Goal: Contribute content

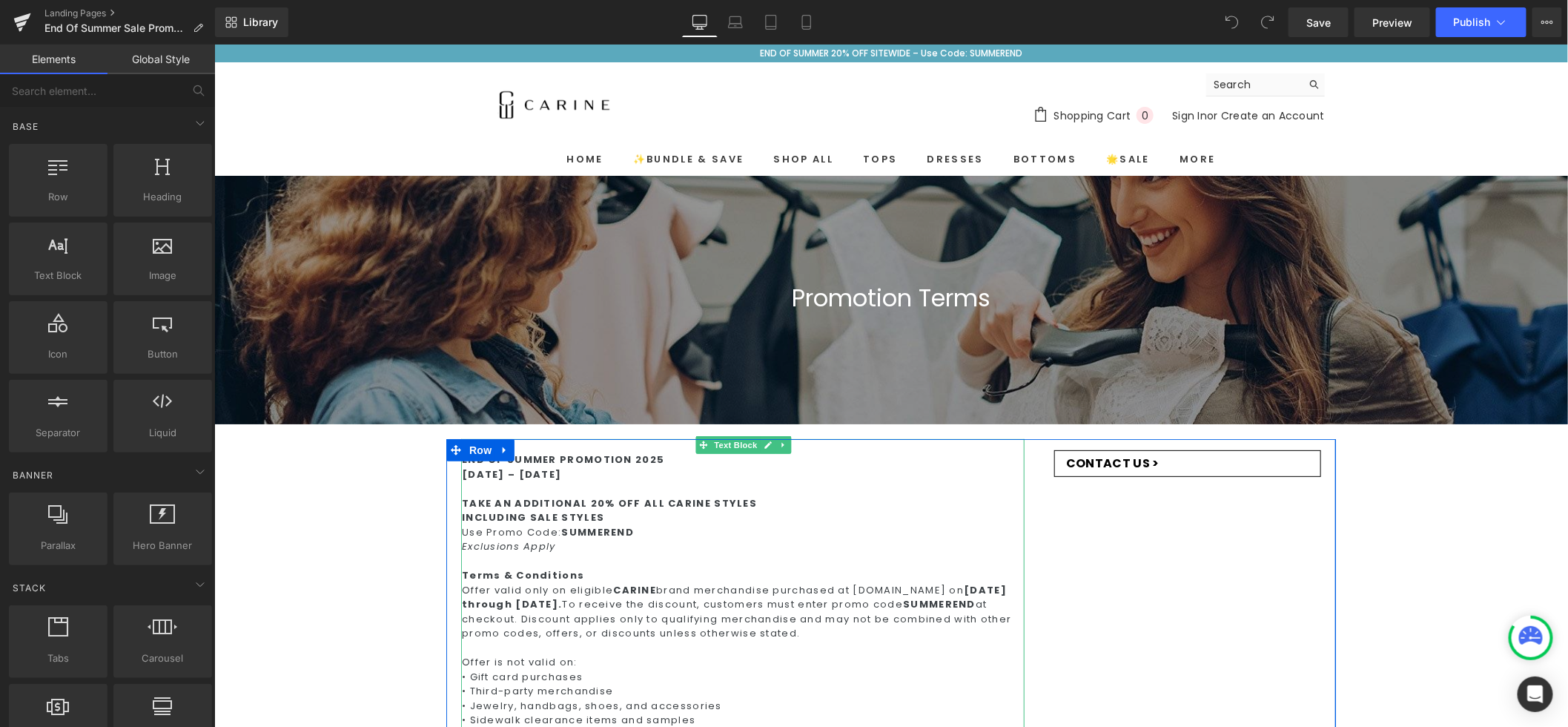
scroll to position [53, 0]
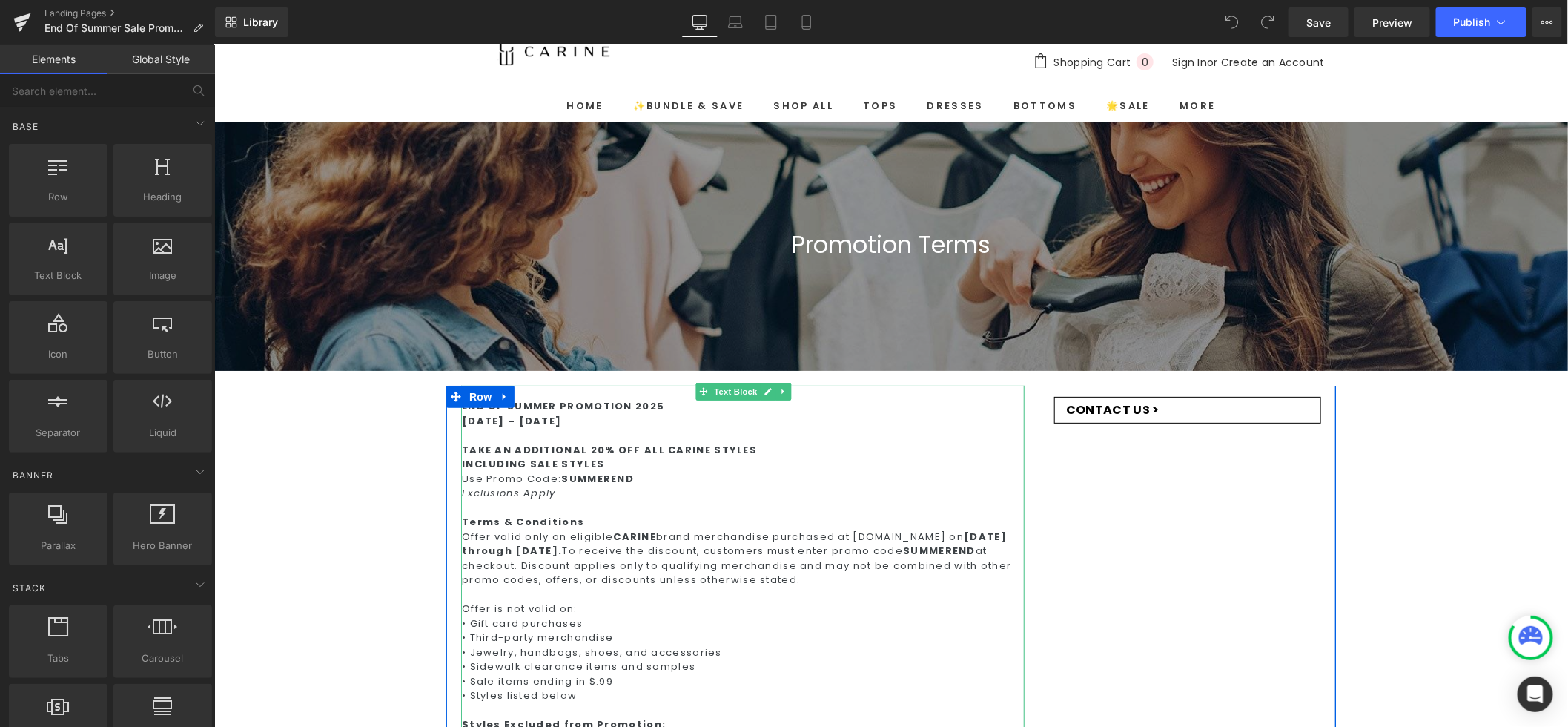
click at [634, 556] on strong "[DATE] through [DATE]." at bounding box center [733, 543] width 545 height 29
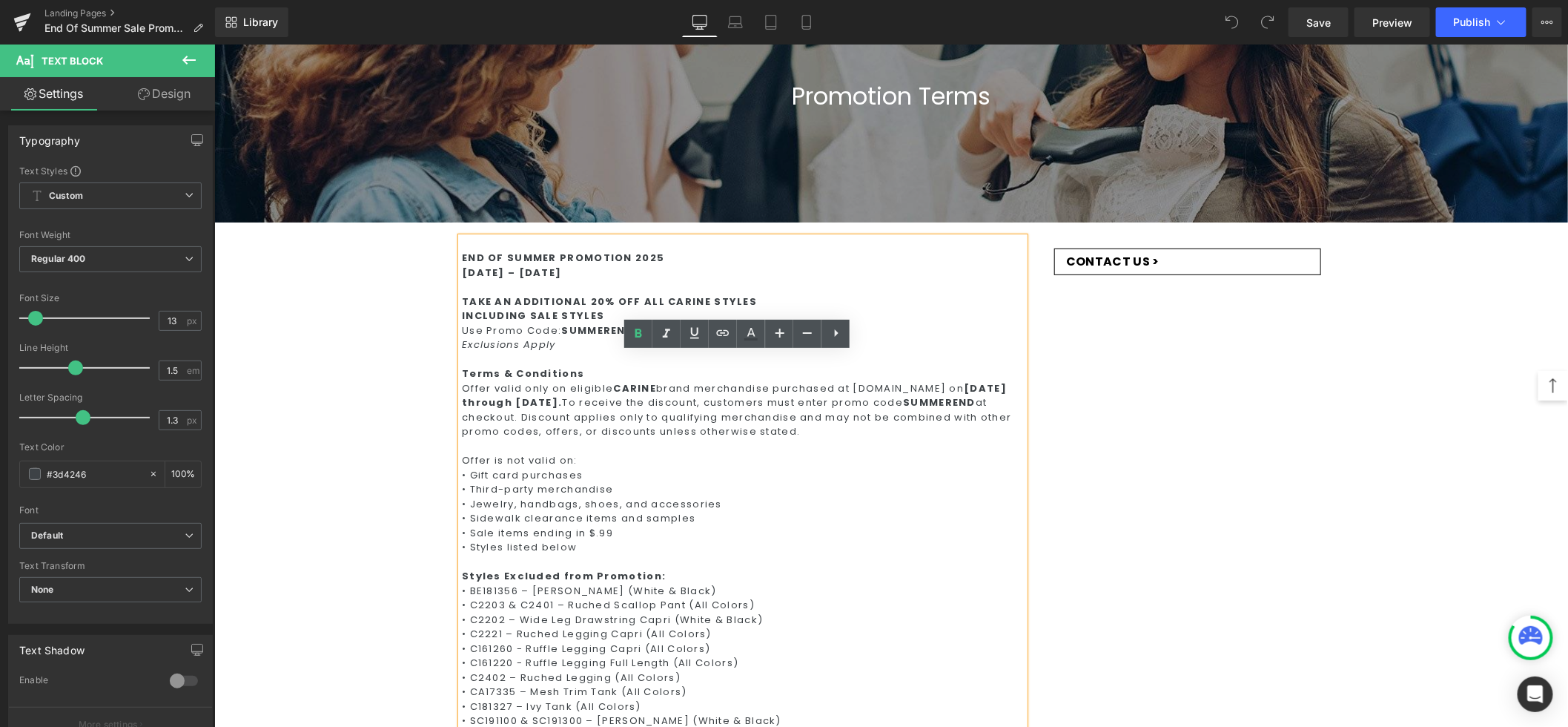
scroll to position [214, 0]
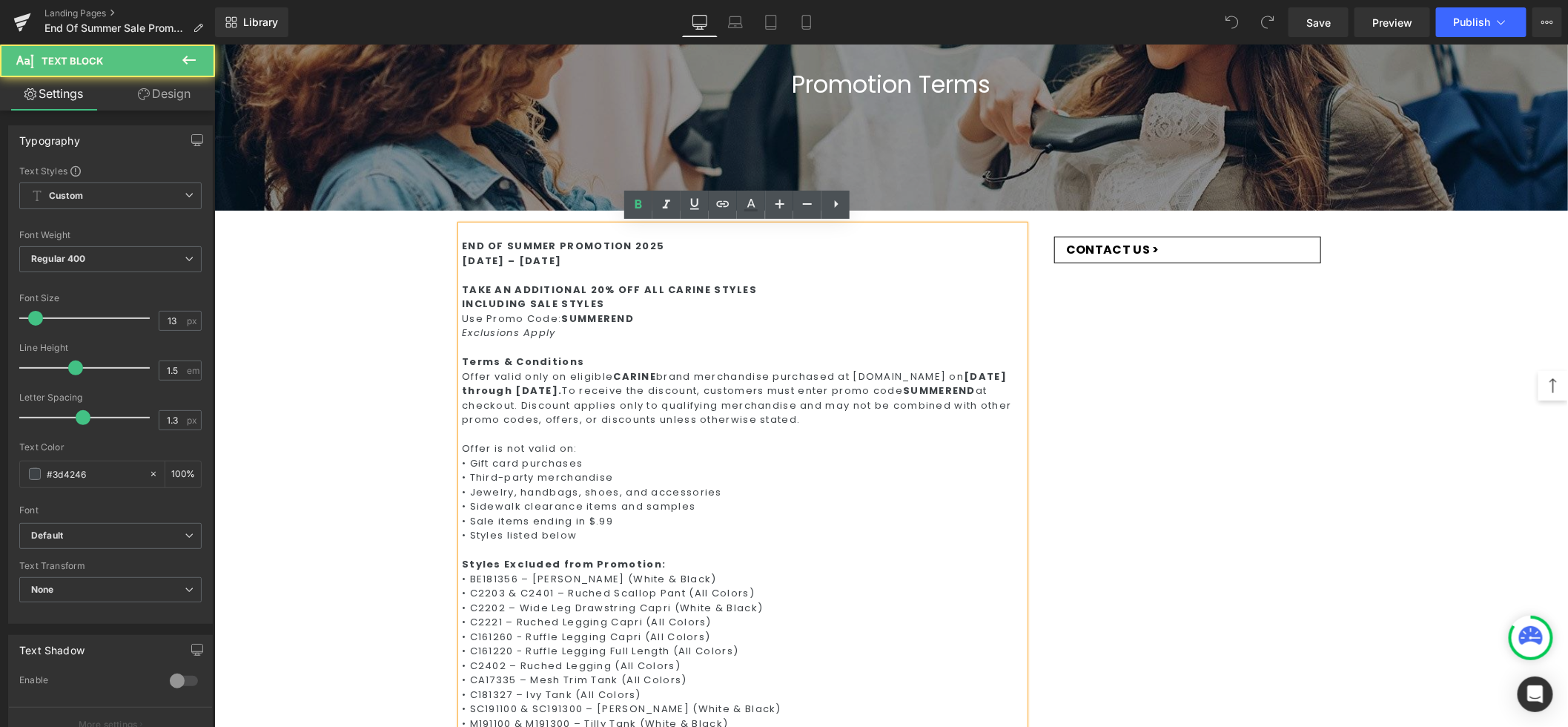
click at [630, 519] on div "• Sale items ending in $.99" at bounding box center [742, 520] width 563 height 14
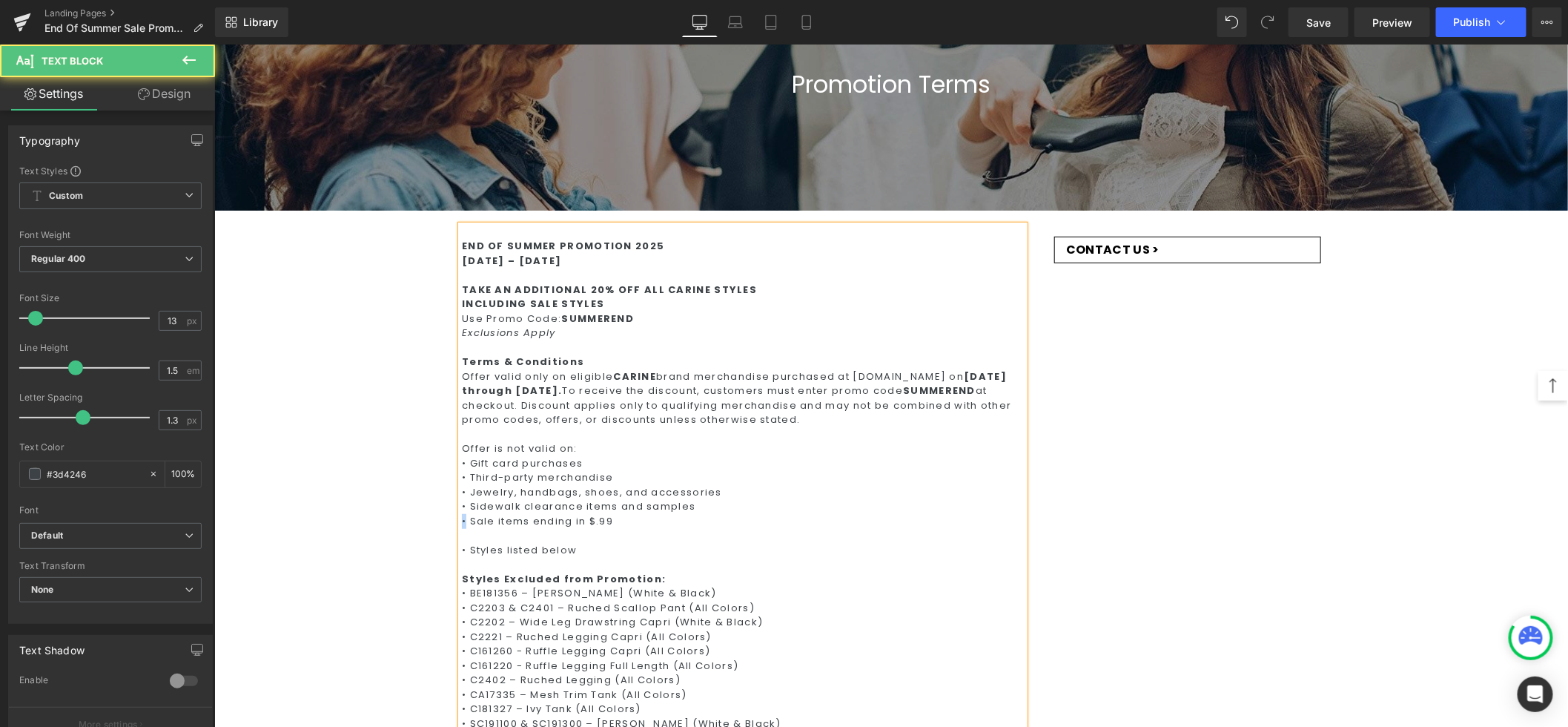
drag, startPoint x: 460, startPoint y: 522, endPoint x: 445, endPoint y: 519, distance: 15.3
click at [446, 519] on div "END OF SUMMER PROMOTION [DATE] – [DATE] TAKE AN ADDITIONAL 20% OFF ALL CARINE S…" at bounding box center [742, 636] width 593 height 823
copy div "•"
click at [467, 536] on div at bounding box center [742, 534] width 563 height 14
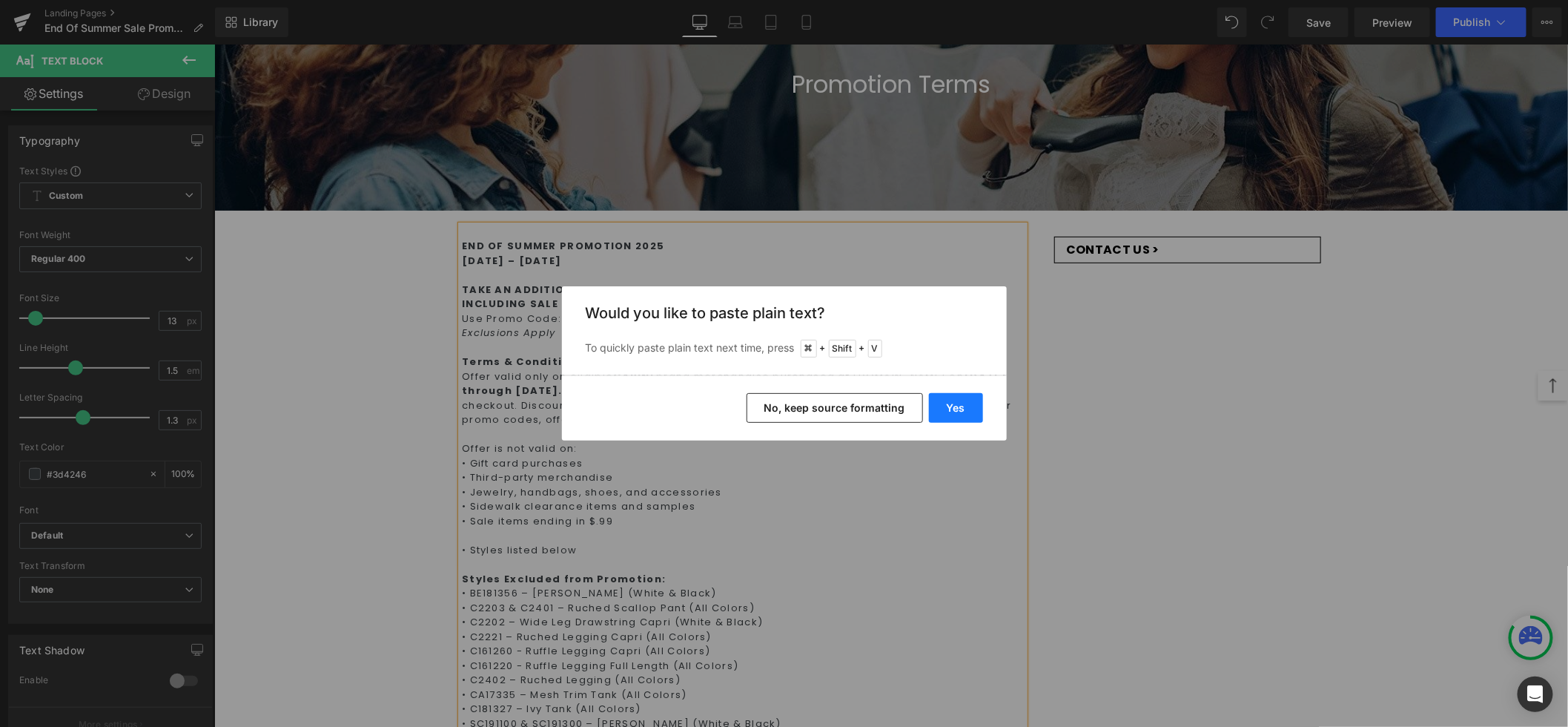
click at [968, 403] on button "Yes" at bounding box center [956, 407] width 54 height 30
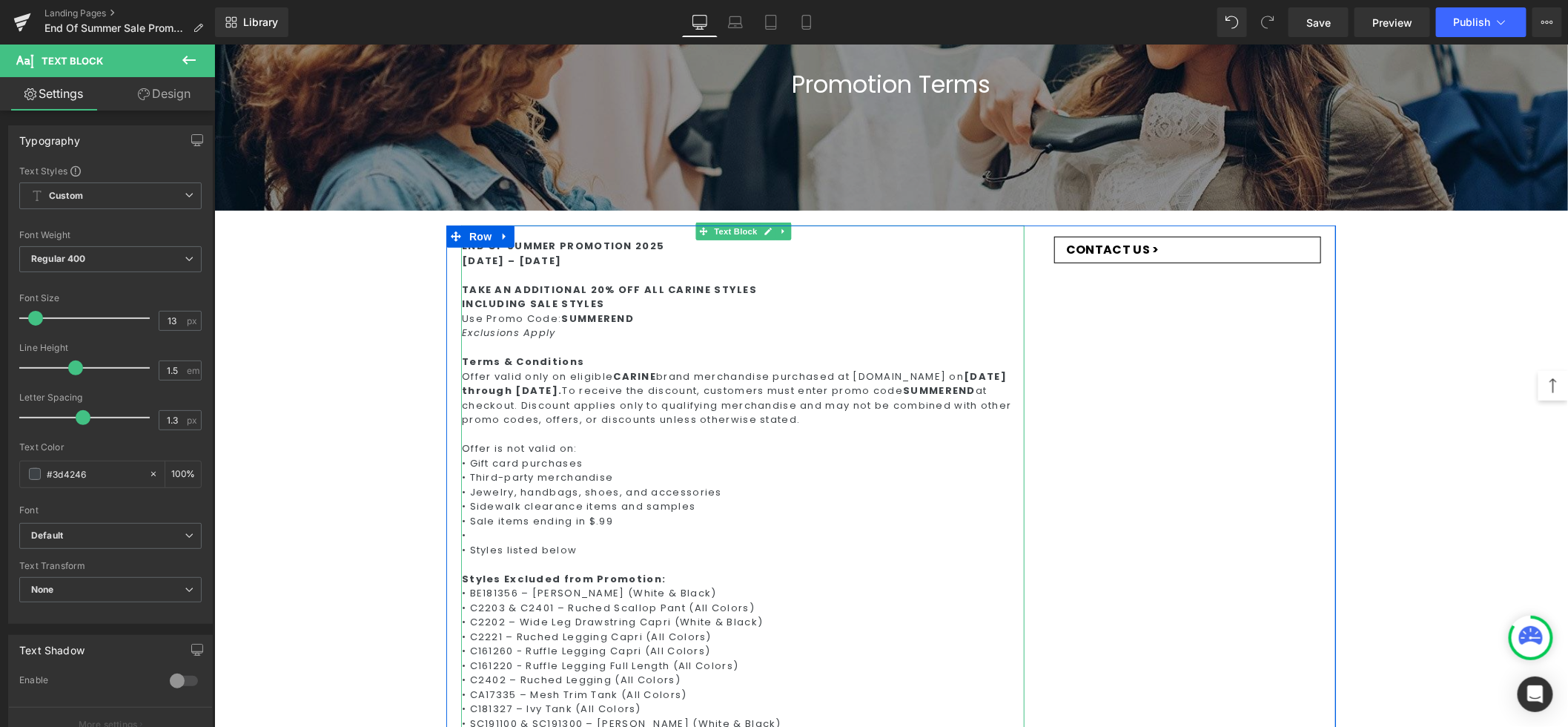
click at [524, 528] on div "•" at bounding box center [742, 534] width 563 height 14
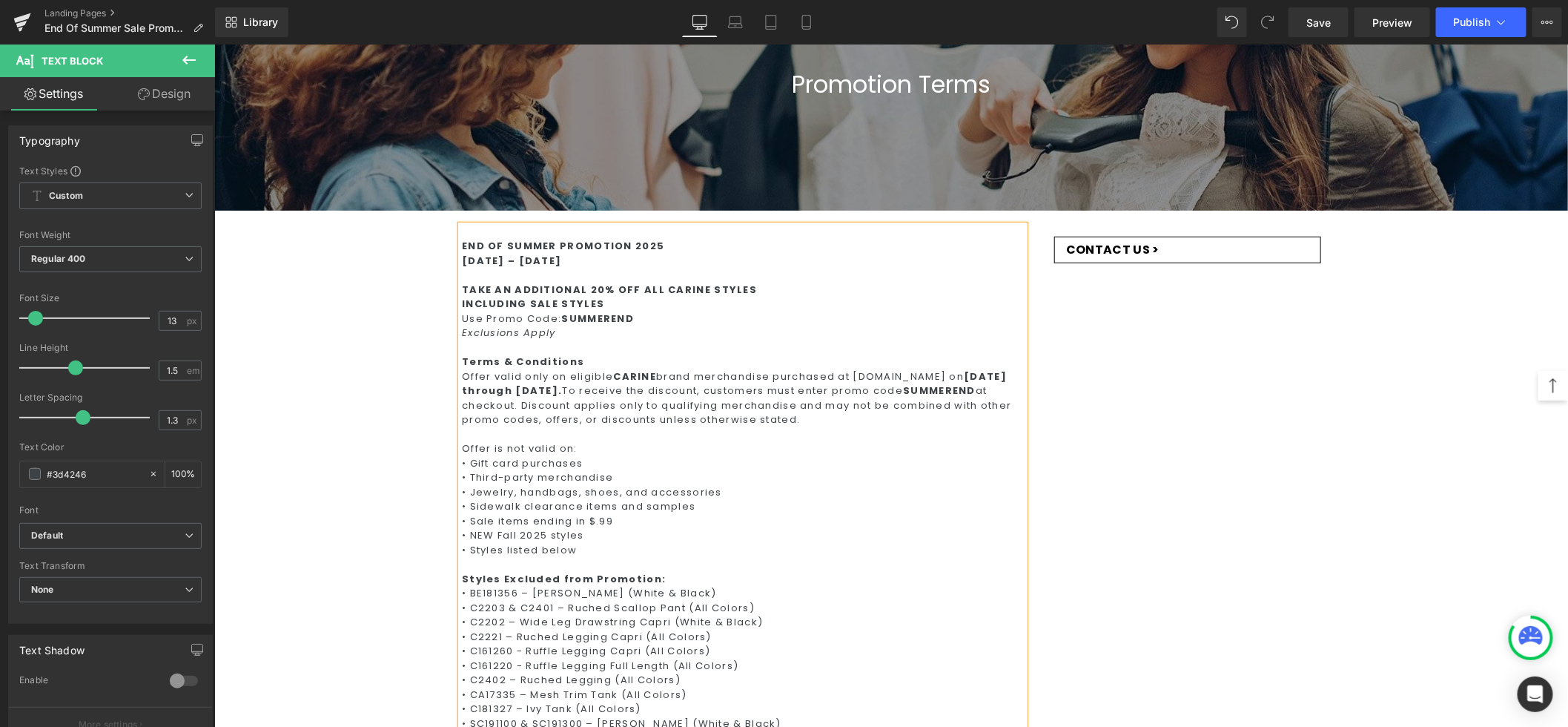
click at [476, 533] on div "• NEW Fall 2025 styles" at bounding box center [742, 534] width 563 height 14
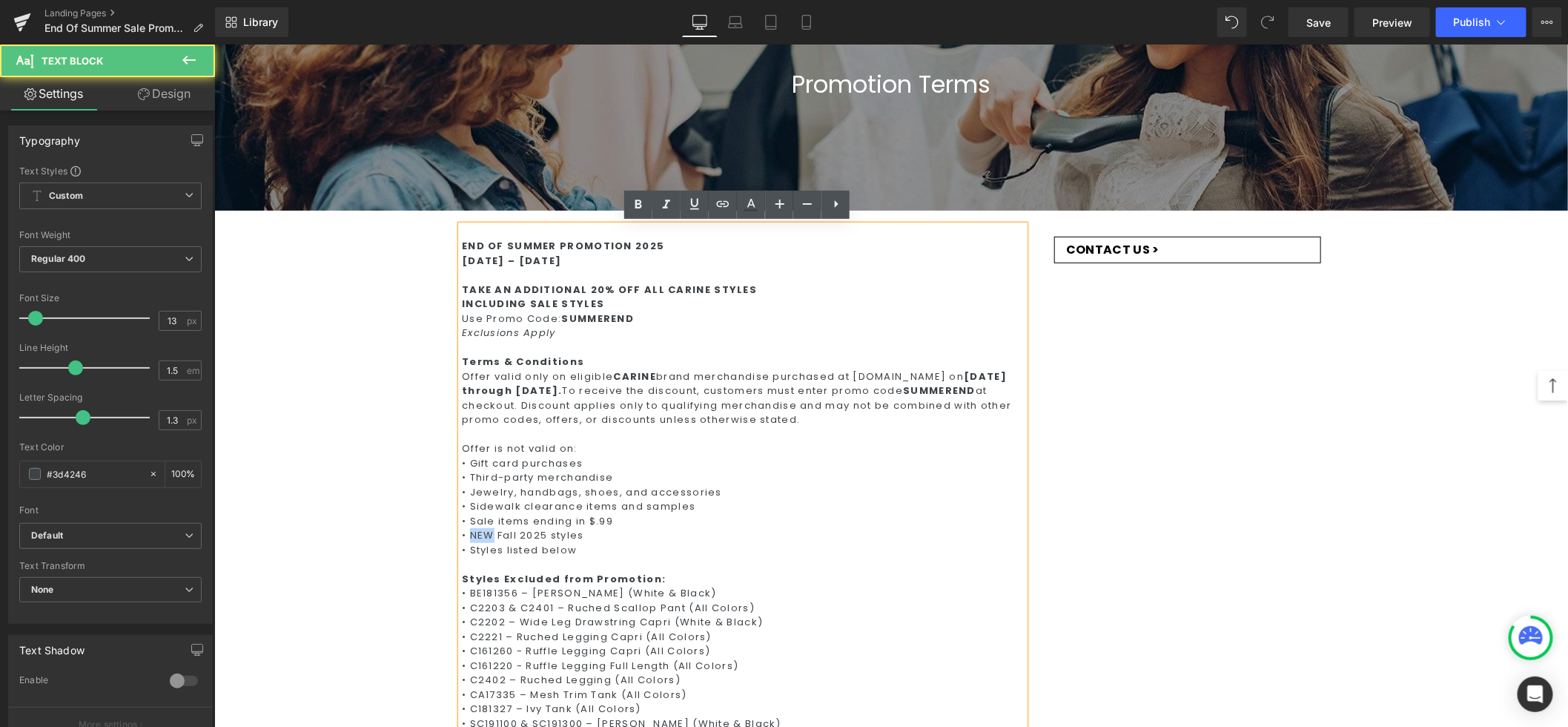
click at [476, 533] on div "• NEW Fall 2025 styles" at bounding box center [742, 534] width 563 height 14
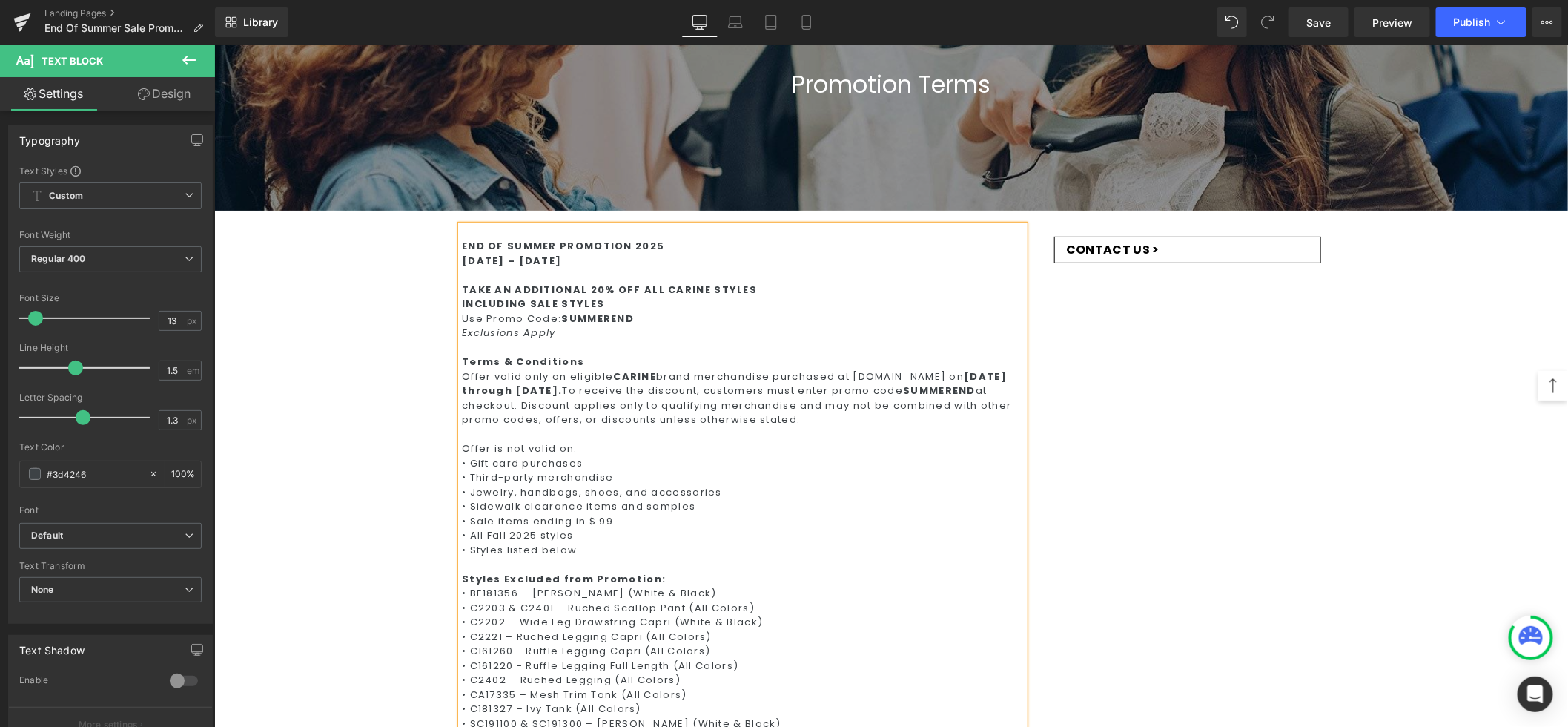
click at [670, 571] on div "Styles Excluded from Promotion:" at bounding box center [742, 578] width 563 height 14
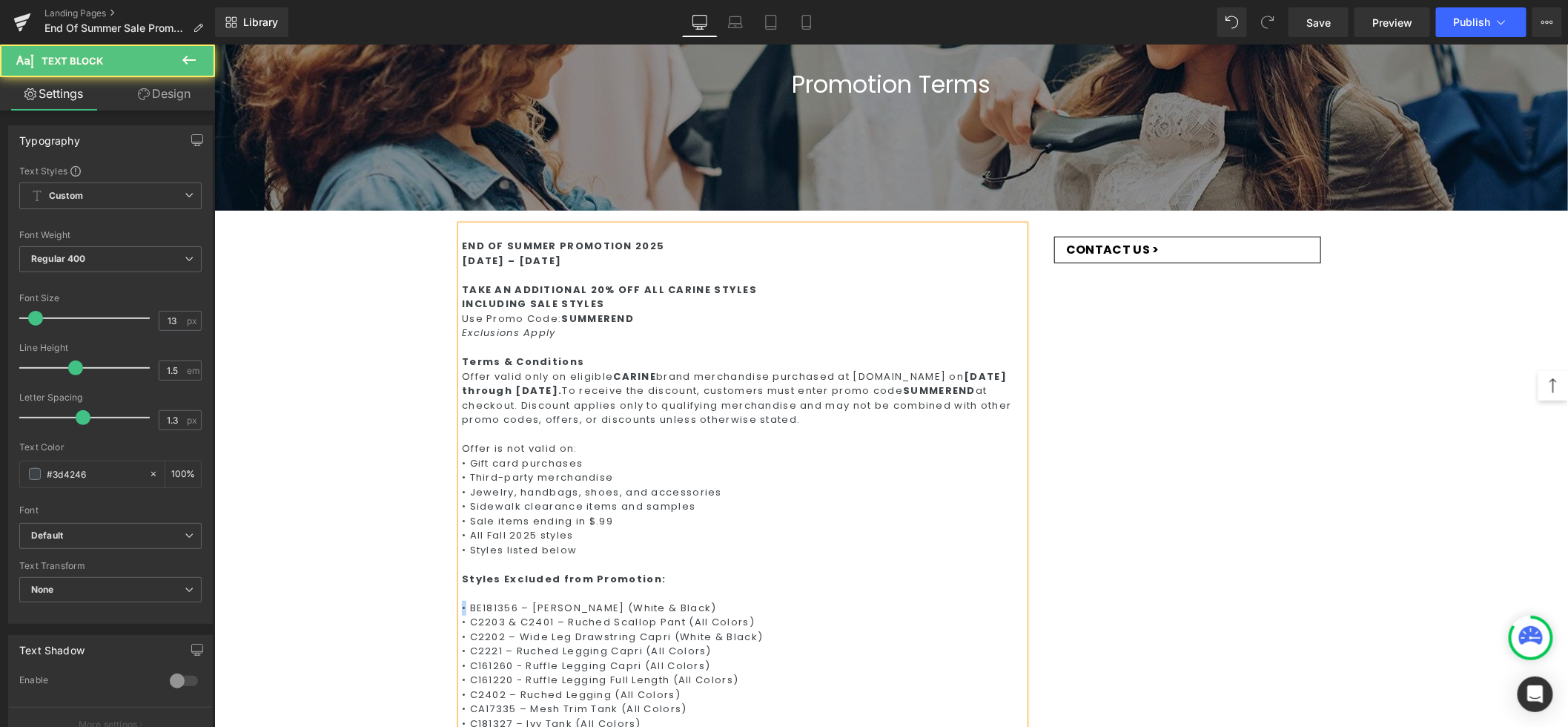
click at [461, 606] on div "• BE181356 – [PERSON_NAME] (White & Black)" at bounding box center [742, 607] width 563 height 14
copy div "•"
click at [471, 593] on div at bounding box center [742, 592] width 563 height 14
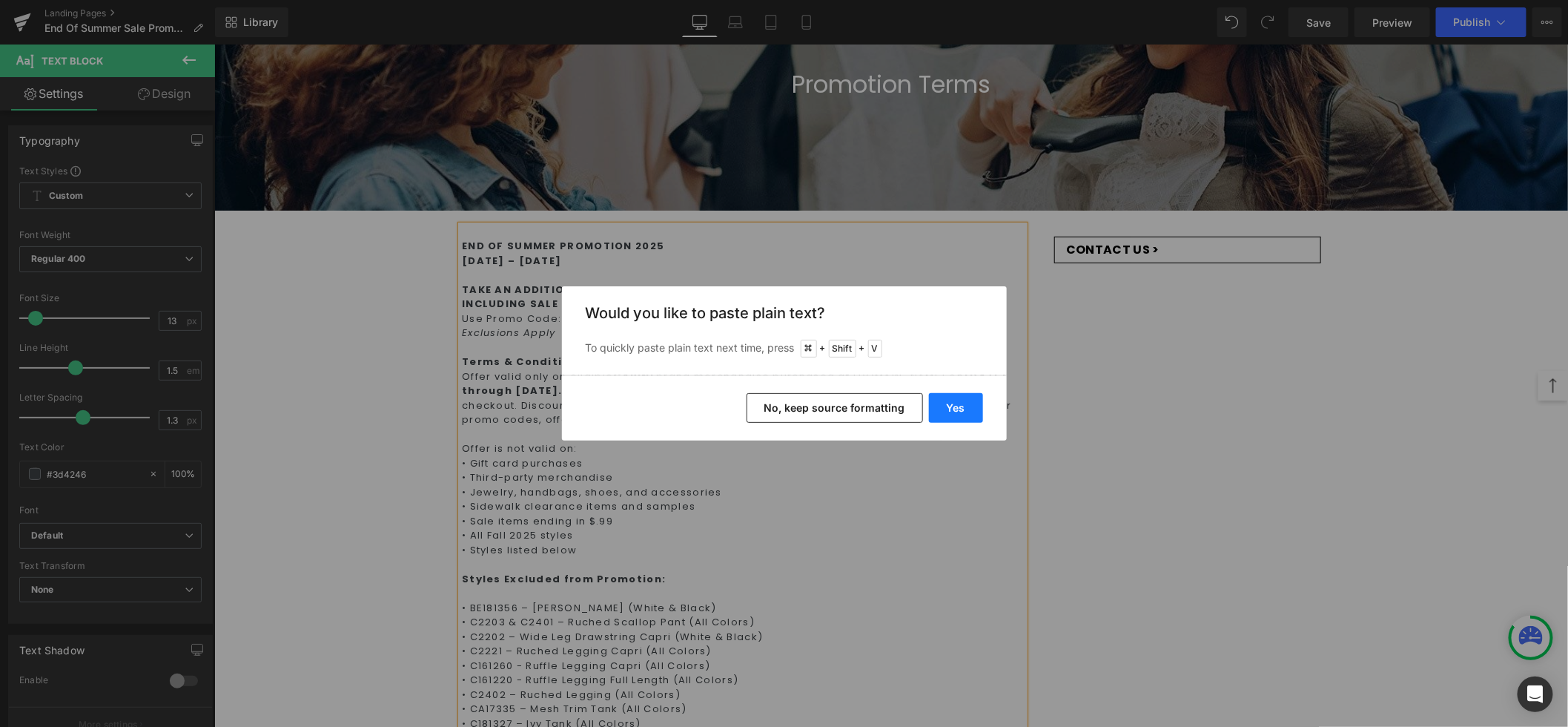
click at [946, 412] on button "Yes" at bounding box center [956, 407] width 54 height 30
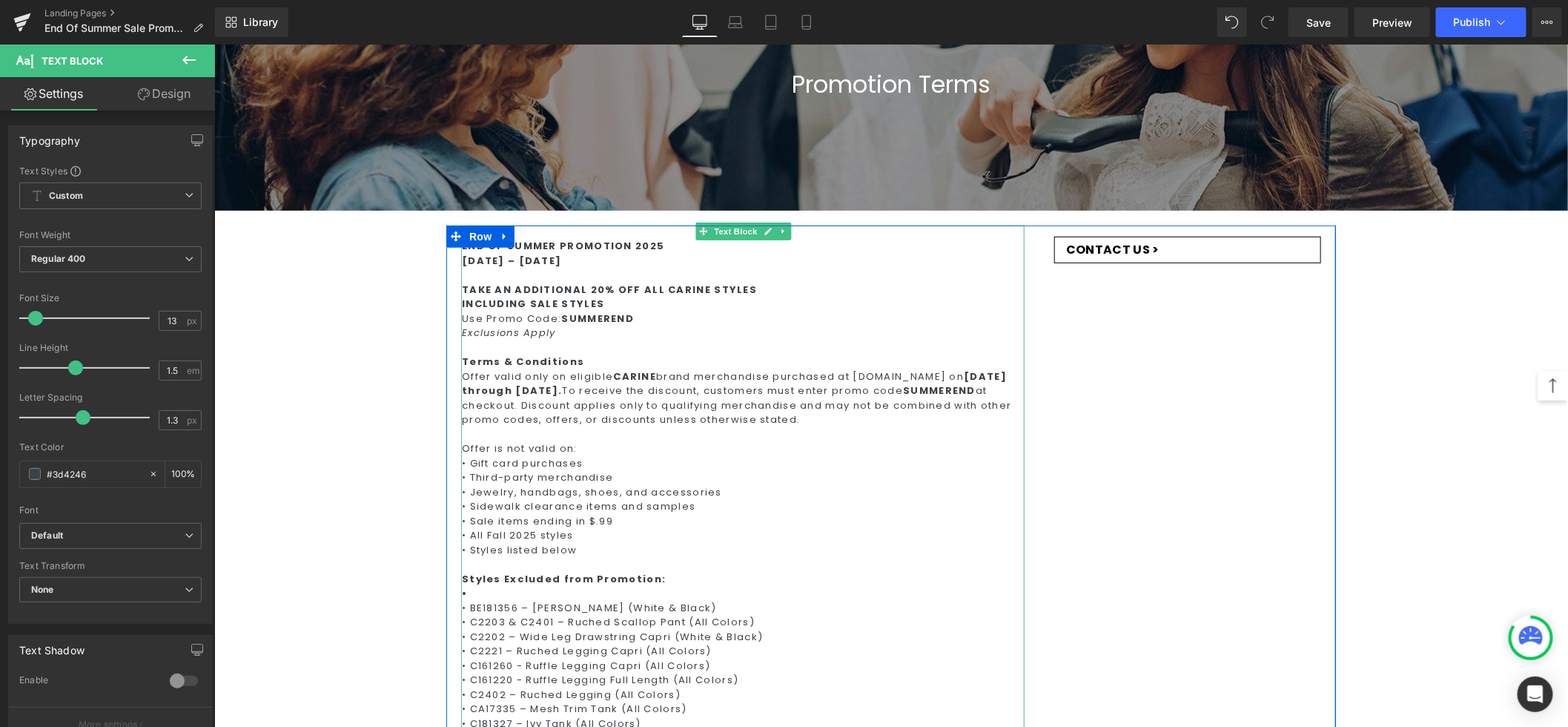
click at [512, 590] on div "•" at bounding box center [742, 592] width 563 height 14
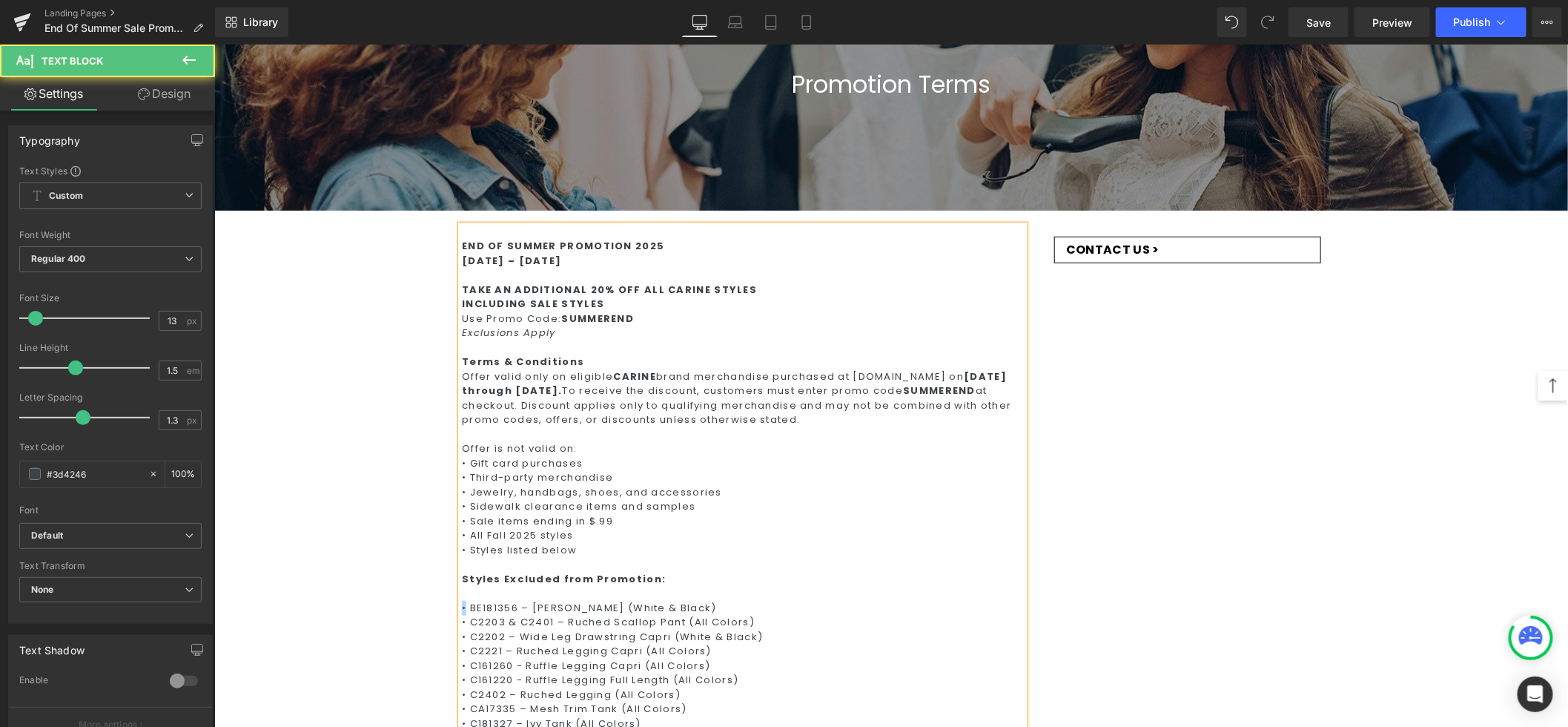
click at [461, 604] on div "• BE181356 – [PERSON_NAME] (White & Black)" at bounding box center [742, 607] width 563 height 14
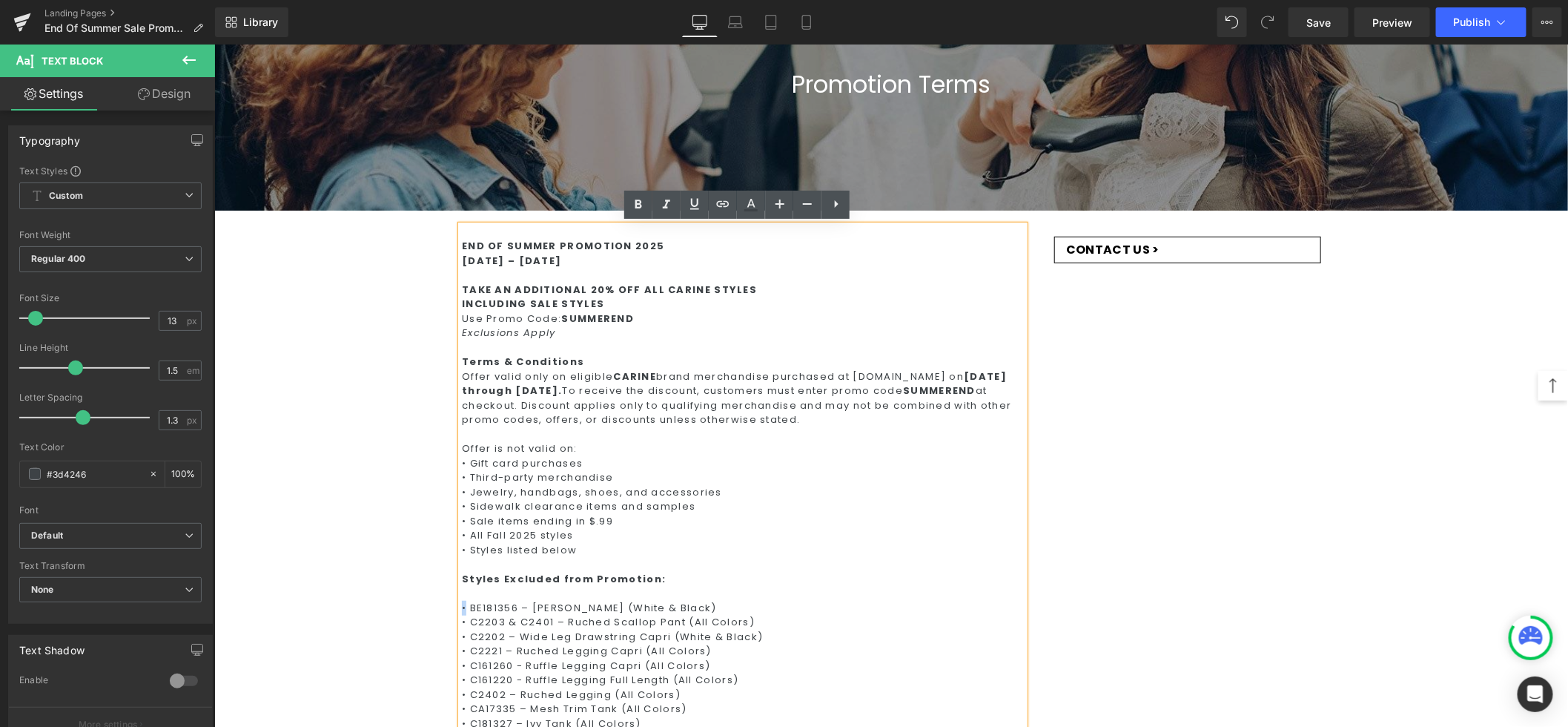
copy div "•"
click at [475, 588] on div at bounding box center [742, 592] width 563 height 14
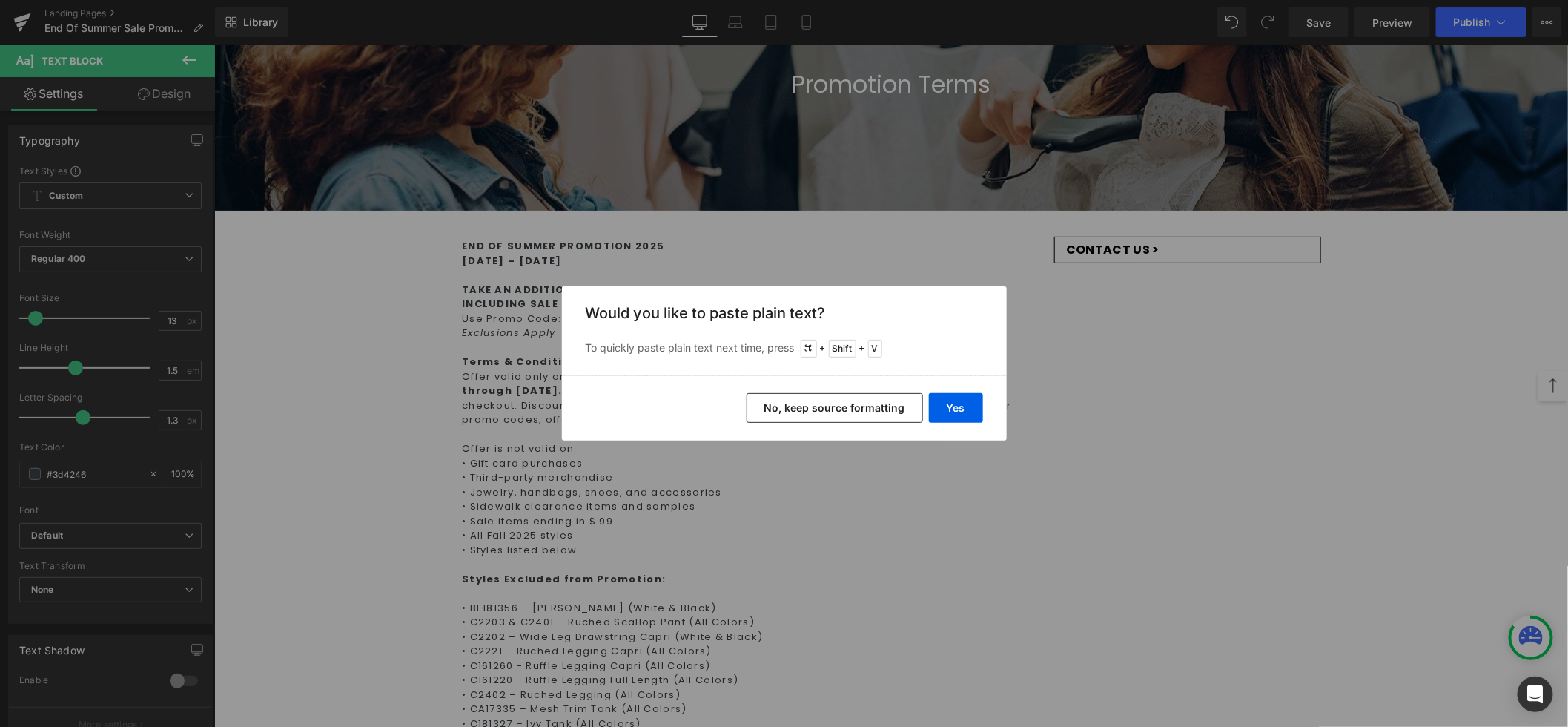
click at [864, 411] on button "No, keep source formatting" at bounding box center [835, 407] width 176 height 30
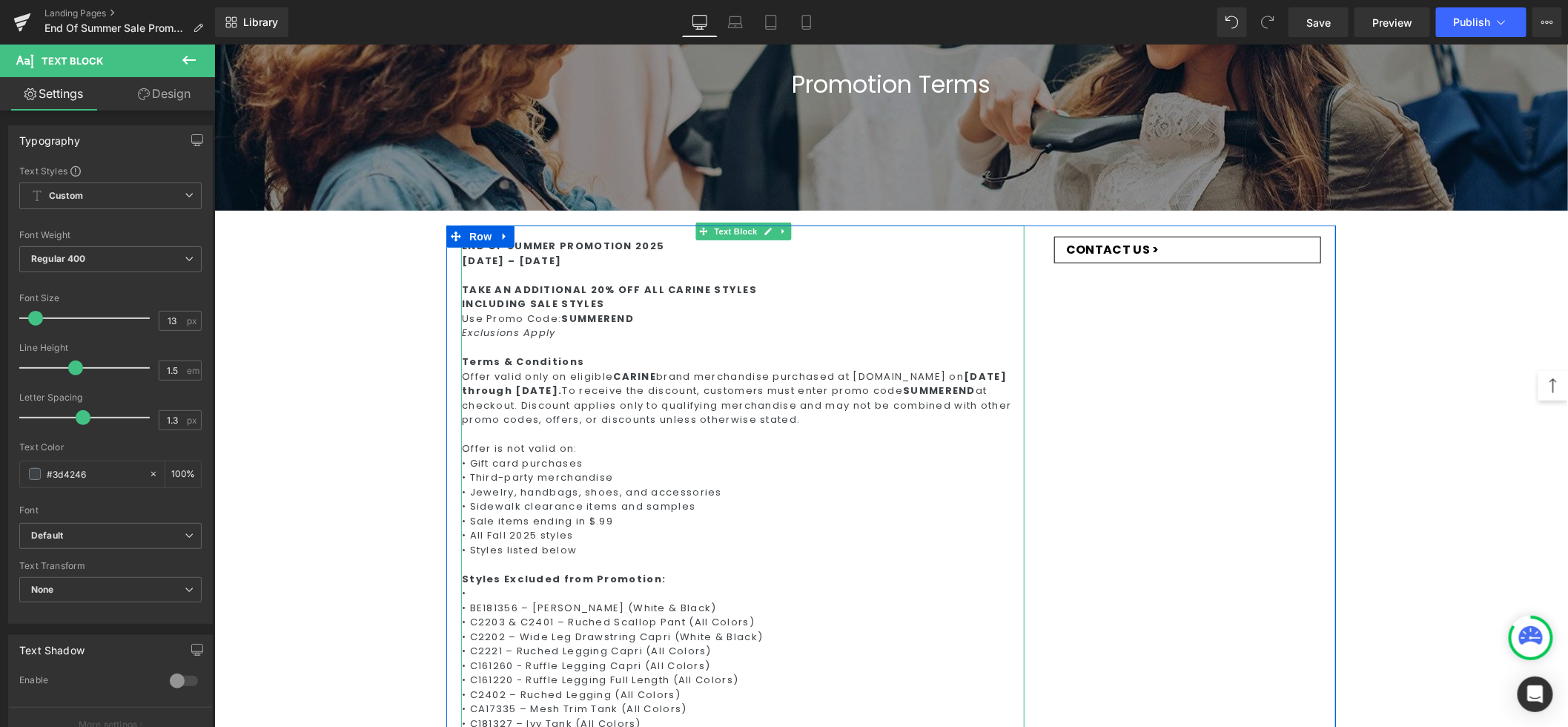
click at [486, 586] on div "•" at bounding box center [742, 592] width 563 height 14
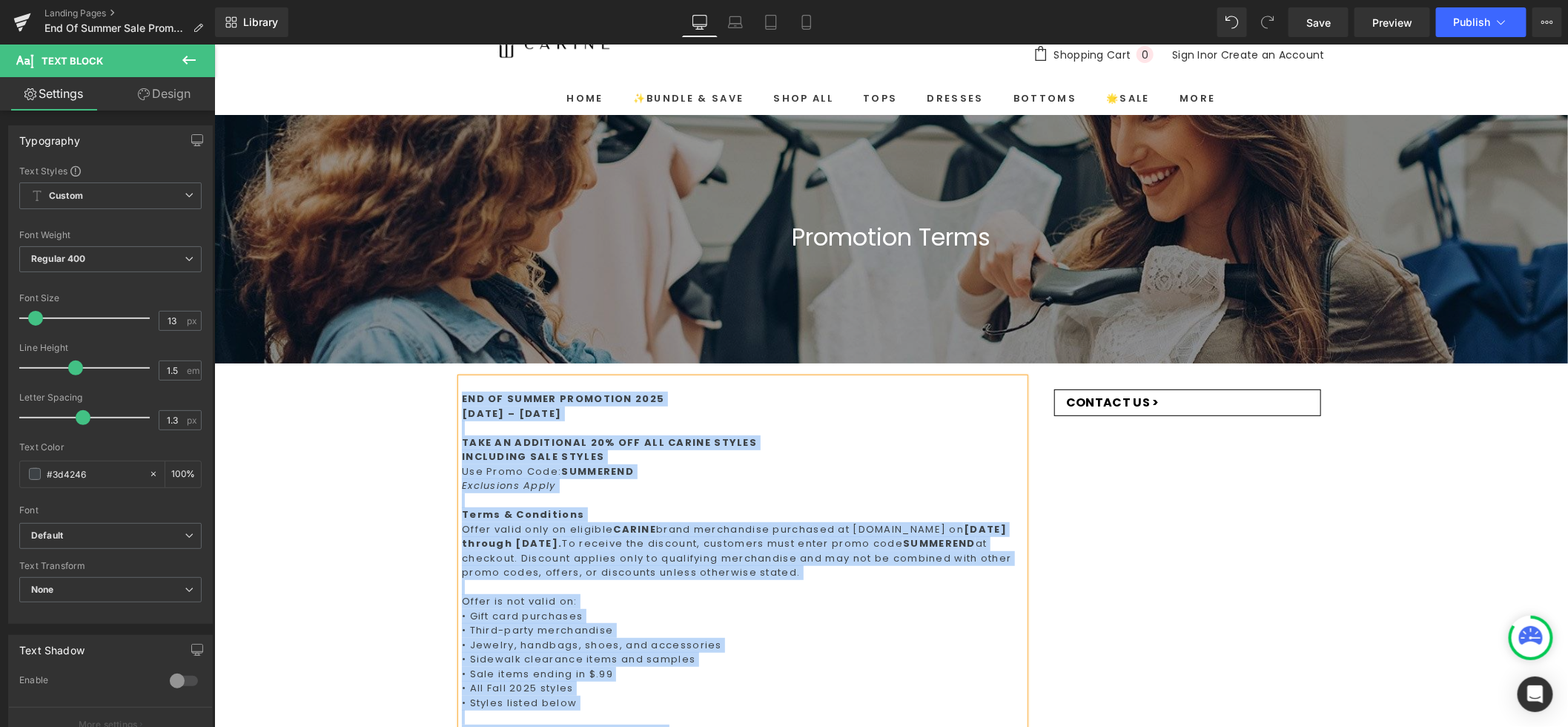
scroll to position [0, 0]
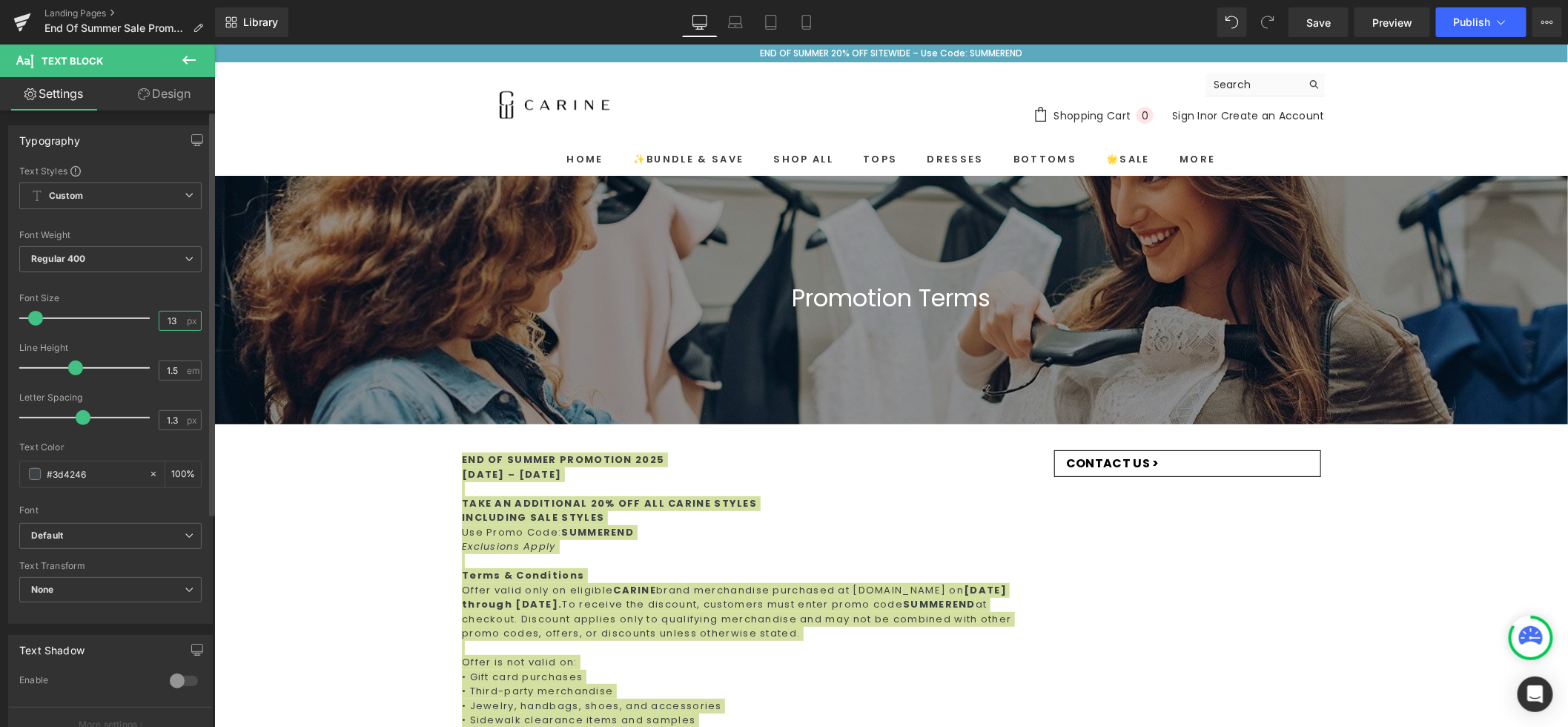
click at [169, 325] on input "13" at bounding box center [172, 321] width 26 height 18
click at [170, 325] on input "13" at bounding box center [172, 321] width 26 height 18
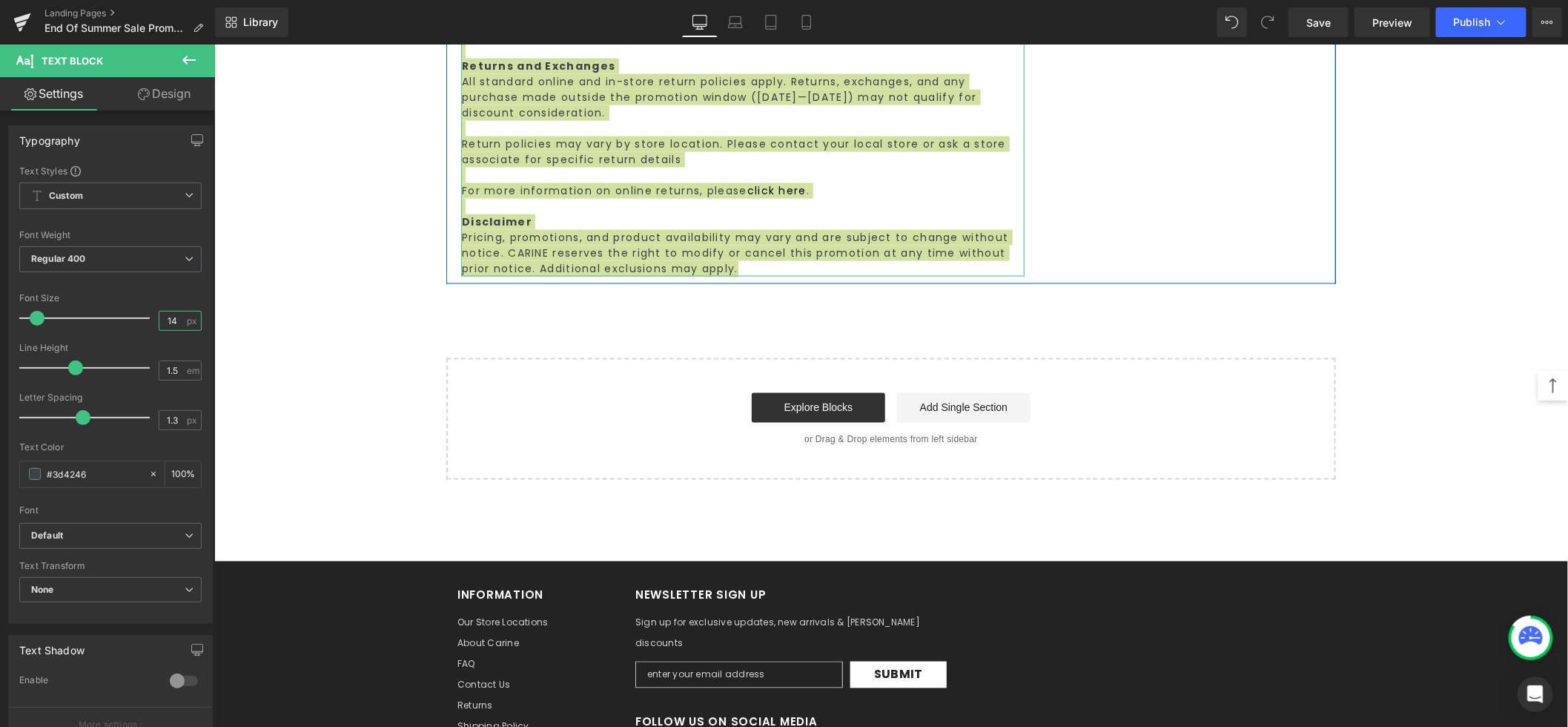
scroll to position [1278, 0]
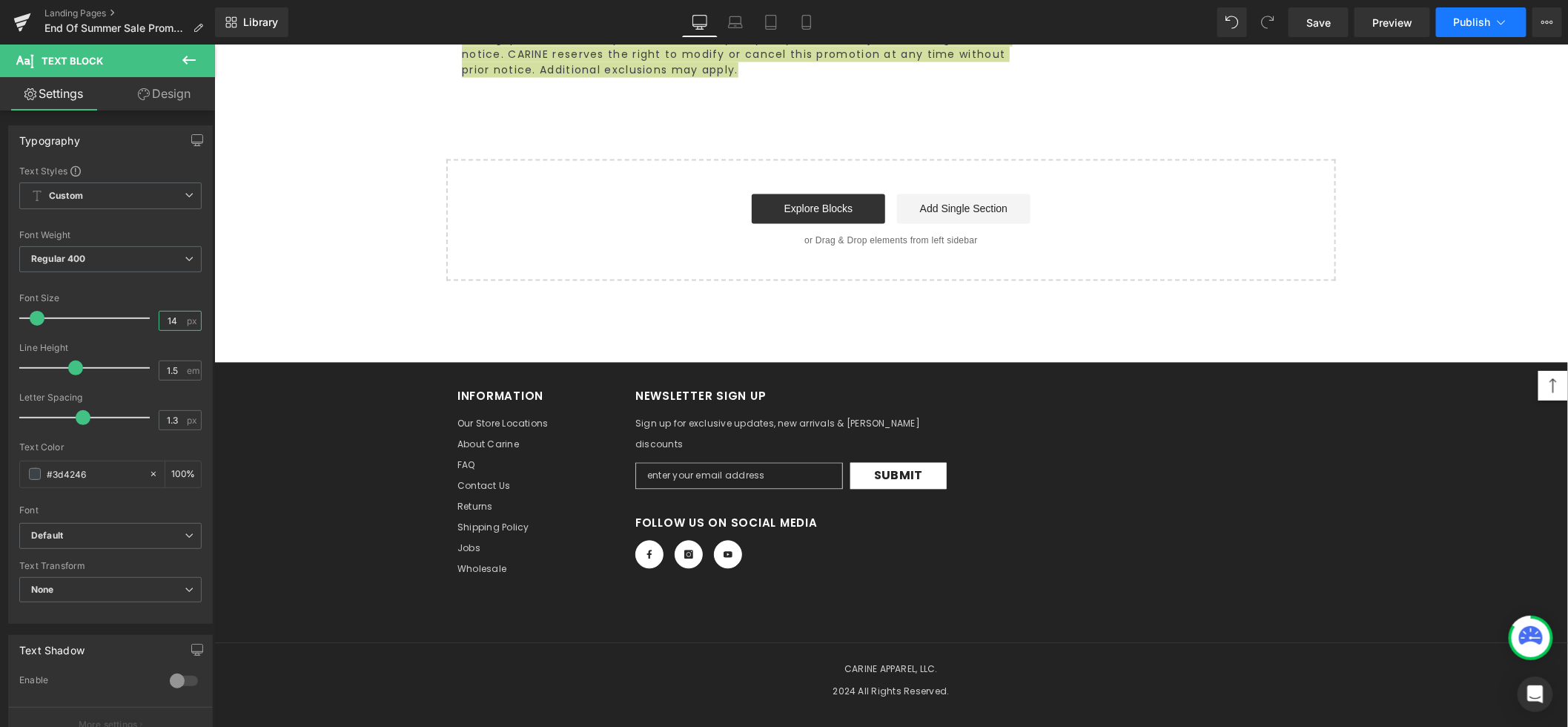
type input "14"
click at [1486, 24] on span "Publish" at bounding box center [1473, 22] width 38 height 12
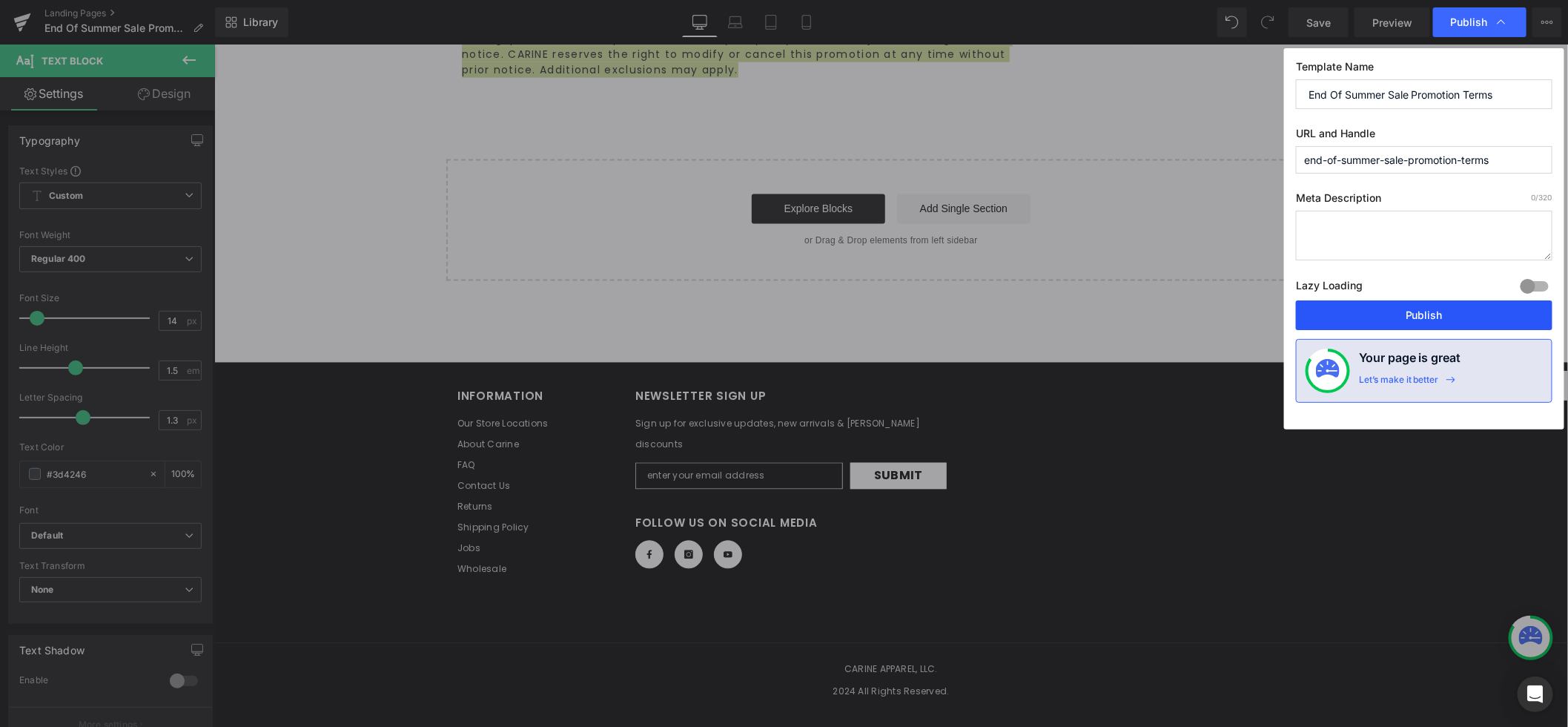
click at [1385, 322] on button "Publish" at bounding box center [1425, 315] width 257 height 30
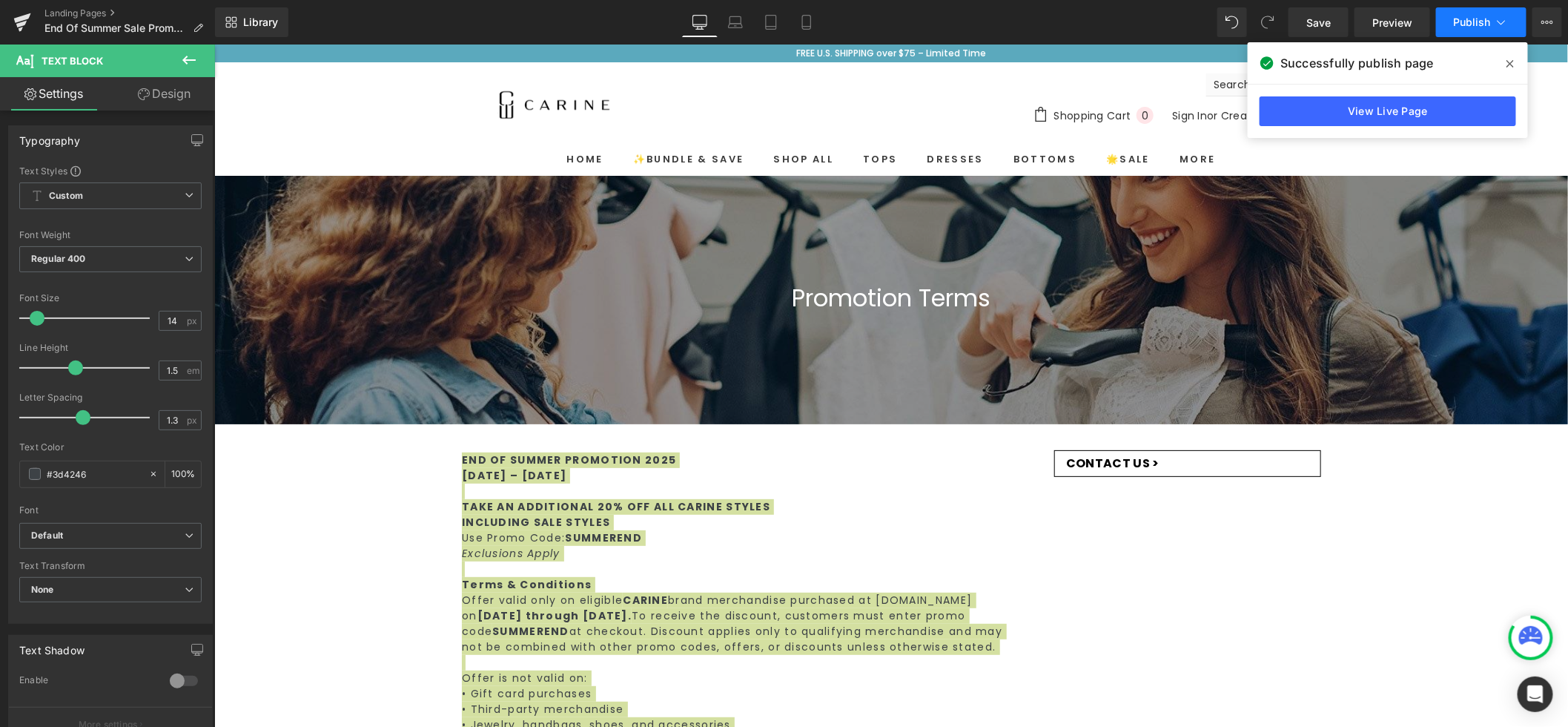
click at [1478, 21] on span "Publish" at bounding box center [1473, 22] width 38 height 12
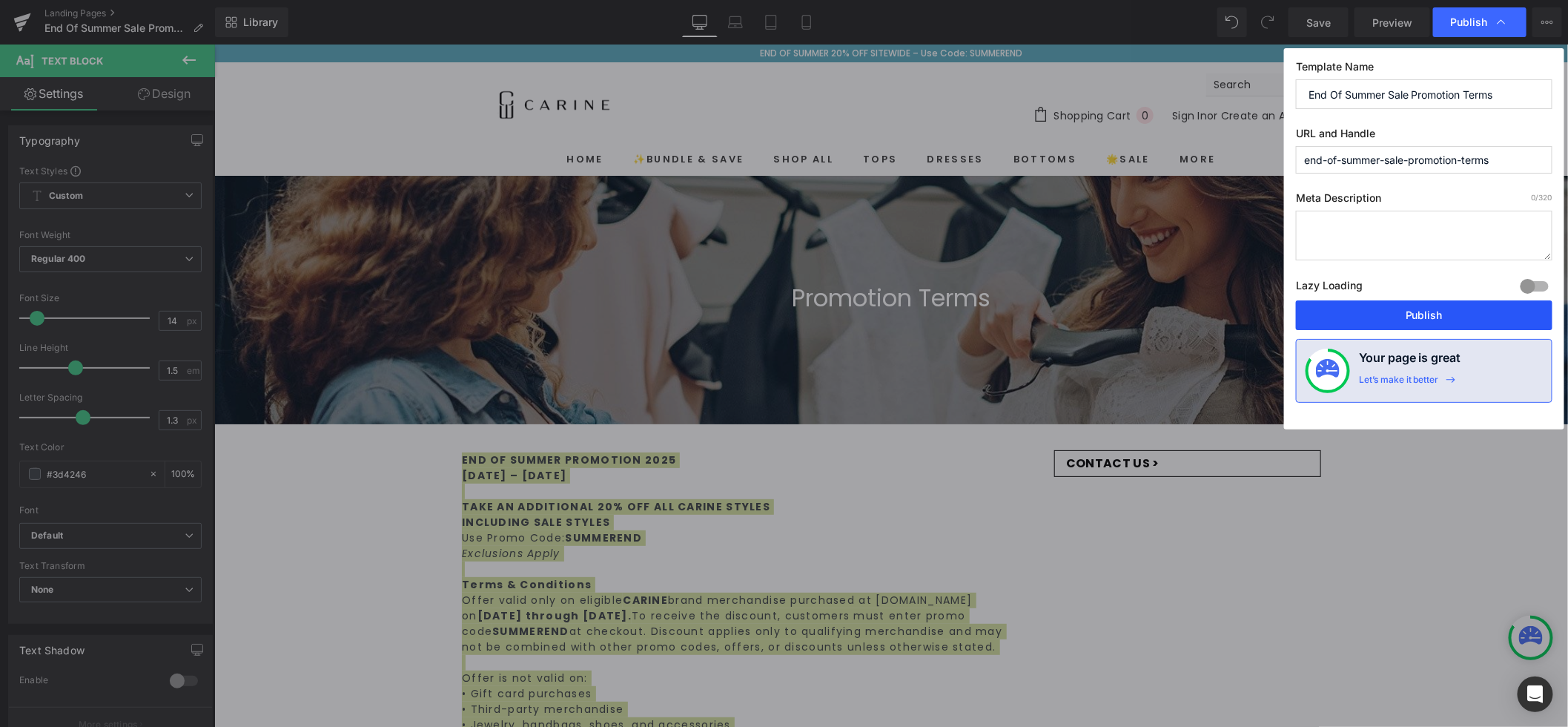
drag, startPoint x: 1423, startPoint y: 314, endPoint x: 568, endPoint y: 131, distance: 874.4
click at [1423, 314] on button "Publish" at bounding box center [1425, 315] width 257 height 30
